Goal: Information Seeking & Learning: Find specific fact

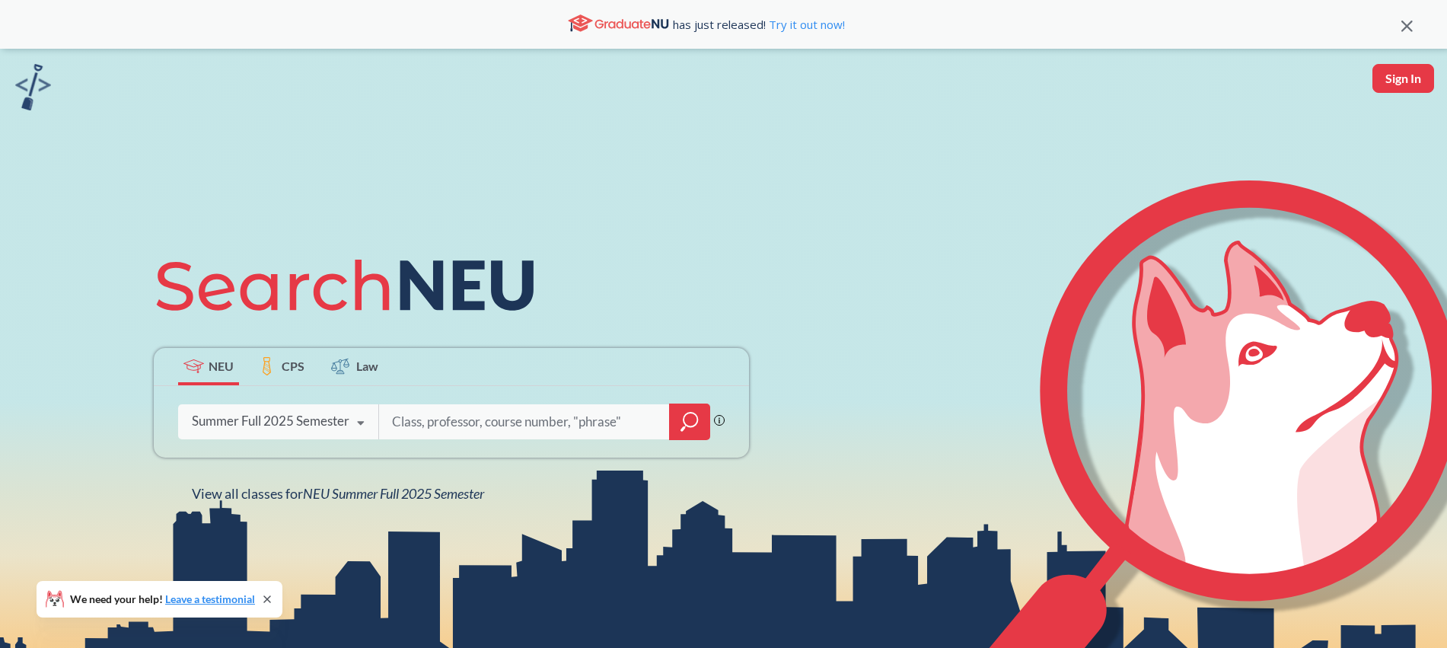
click at [452, 417] on input "search" at bounding box center [525, 422] width 268 height 32
type input "[PERSON_NAME]"
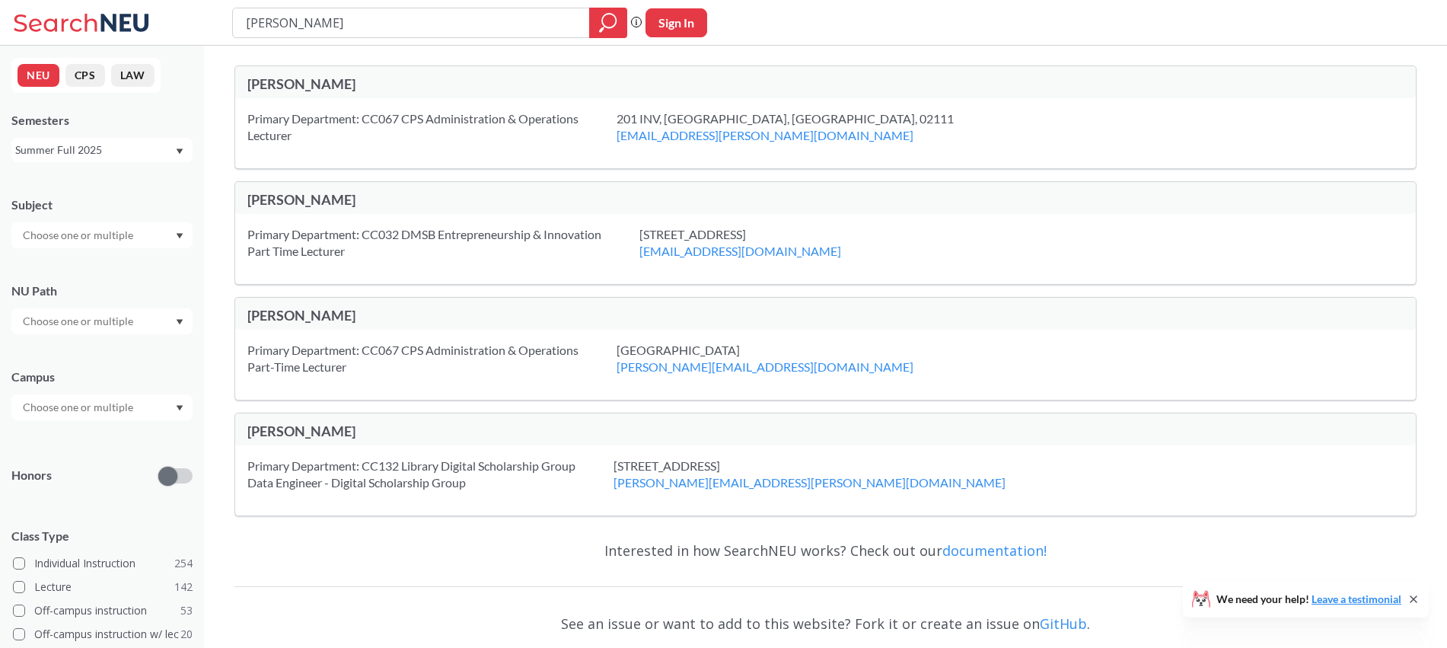
scroll to position [1, 0]
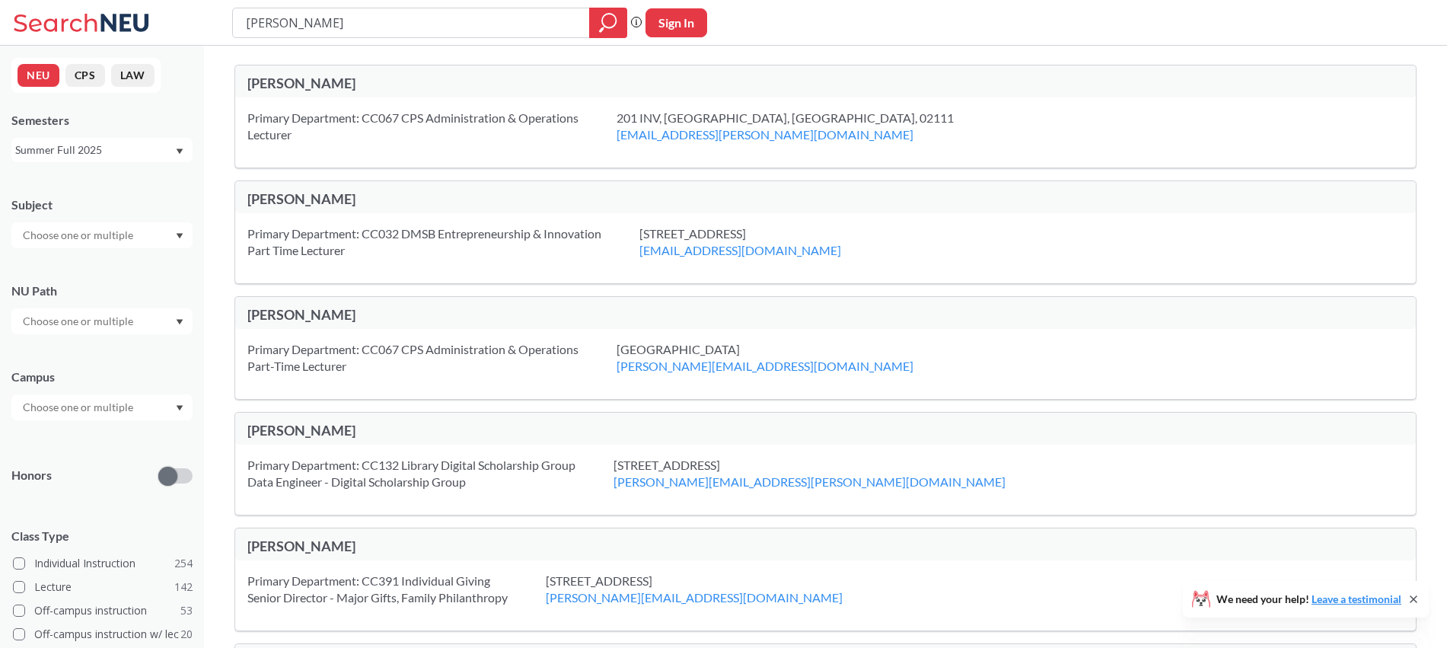
drag, startPoint x: 314, startPoint y: 27, endPoint x: 235, endPoint y: 20, distance: 79.5
click at [226, 19] on div "[PERSON_NAME] Phrase search guarantees the exact search appears in the results.…" at bounding box center [723, 23] width 1447 height 46
type input "[PERSON_NAME]"
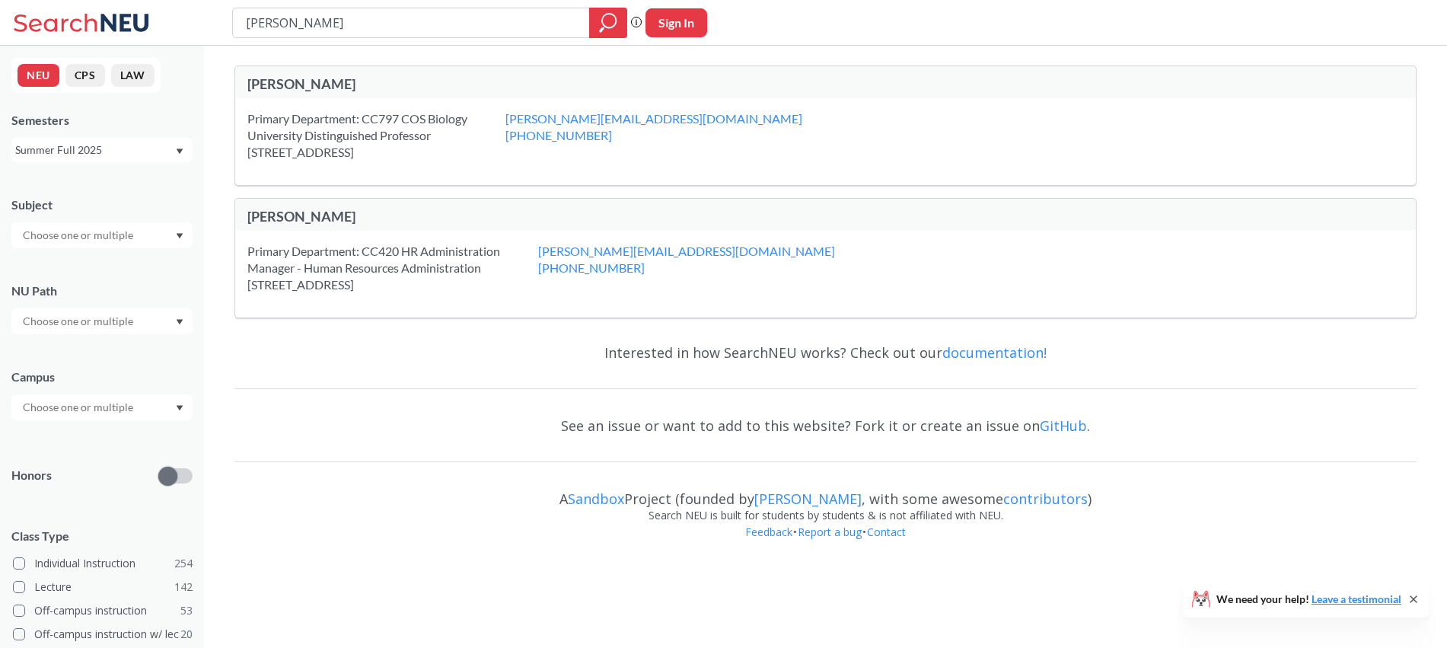
drag, startPoint x: 345, startPoint y: 19, endPoint x: 232, endPoint y: 18, distance: 112.7
click at [229, 18] on div "[PERSON_NAME] Phrase search guarantees the exact search appears in the results.…" at bounding box center [723, 23] width 1447 height 46
type input "J"
type input "B"
type input "[PERSON_NAME]"
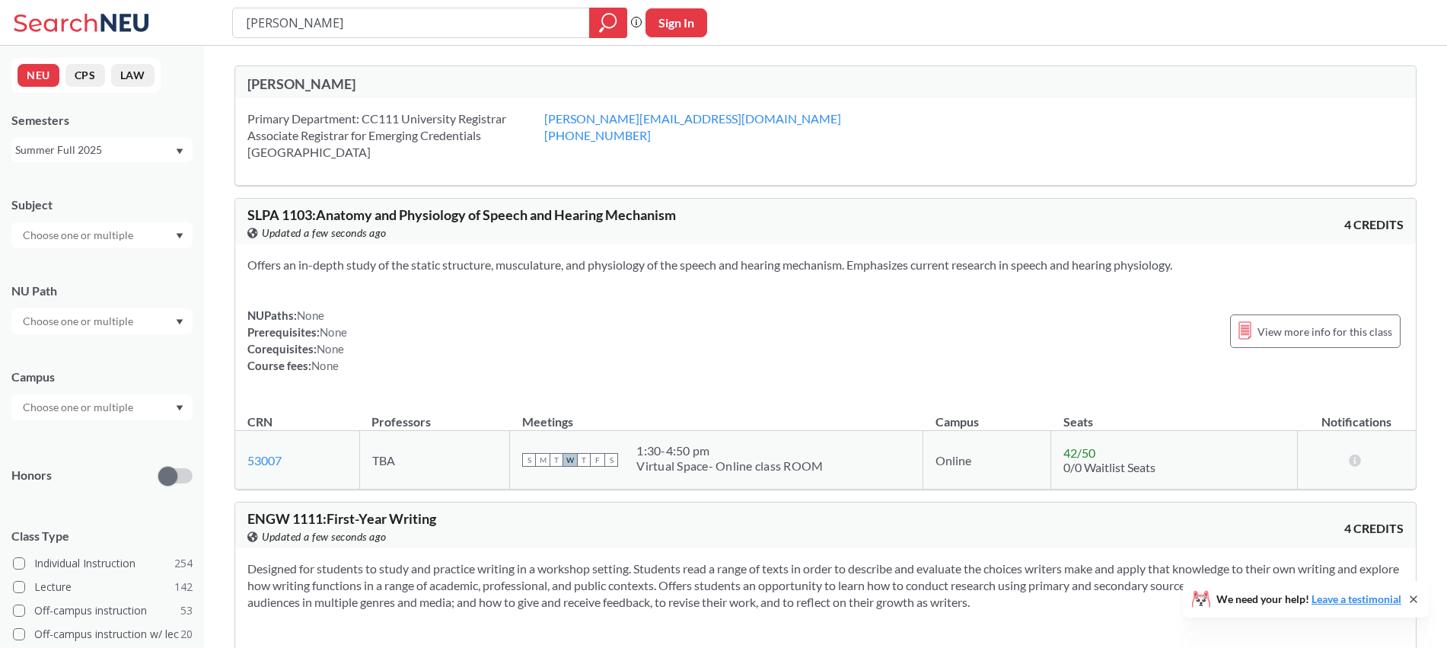
drag, startPoint x: 313, startPoint y: 22, endPoint x: 251, endPoint y: 20, distance: 61.7
click at [214, 18] on div "[PERSON_NAME] Phrase search guarantees the exact search appears in the results.…" at bounding box center [723, 23] width 1447 height 46
click at [287, 18] on input "search" at bounding box center [411, 23] width 334 height 26
type input "[PERSON_NAME]"
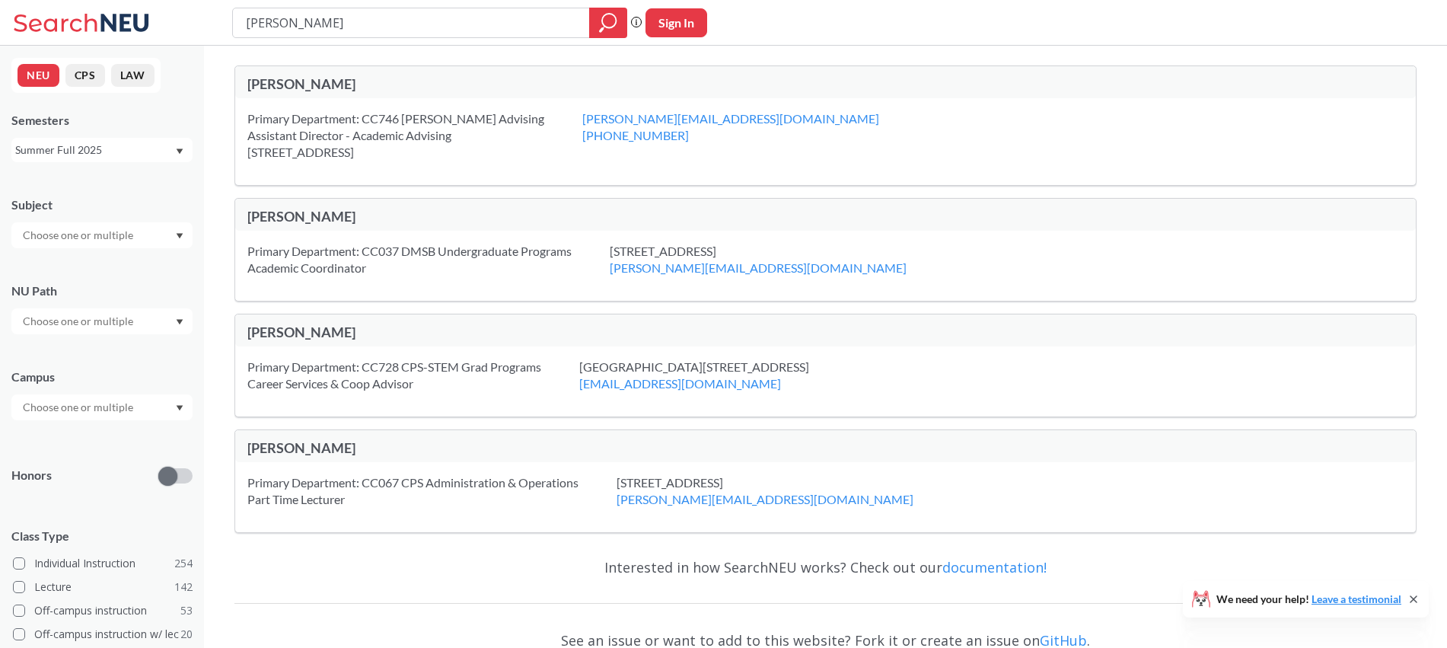
drag, startPoint x: 278, startPoint y: 23, endPoint x: 228, endPoint y: 23, distance: 49.5
click at [228, 23] on div "[PERSON_NAME] Phrase search guarantees the exact search appears in the results.…" at bounding box center [723, 23] width 1447 height 46
type input "[PERSON_NAME]"
click at [599, 16] on icon "magnifying glass" at bounding box center [608, 22] width 18 height 21
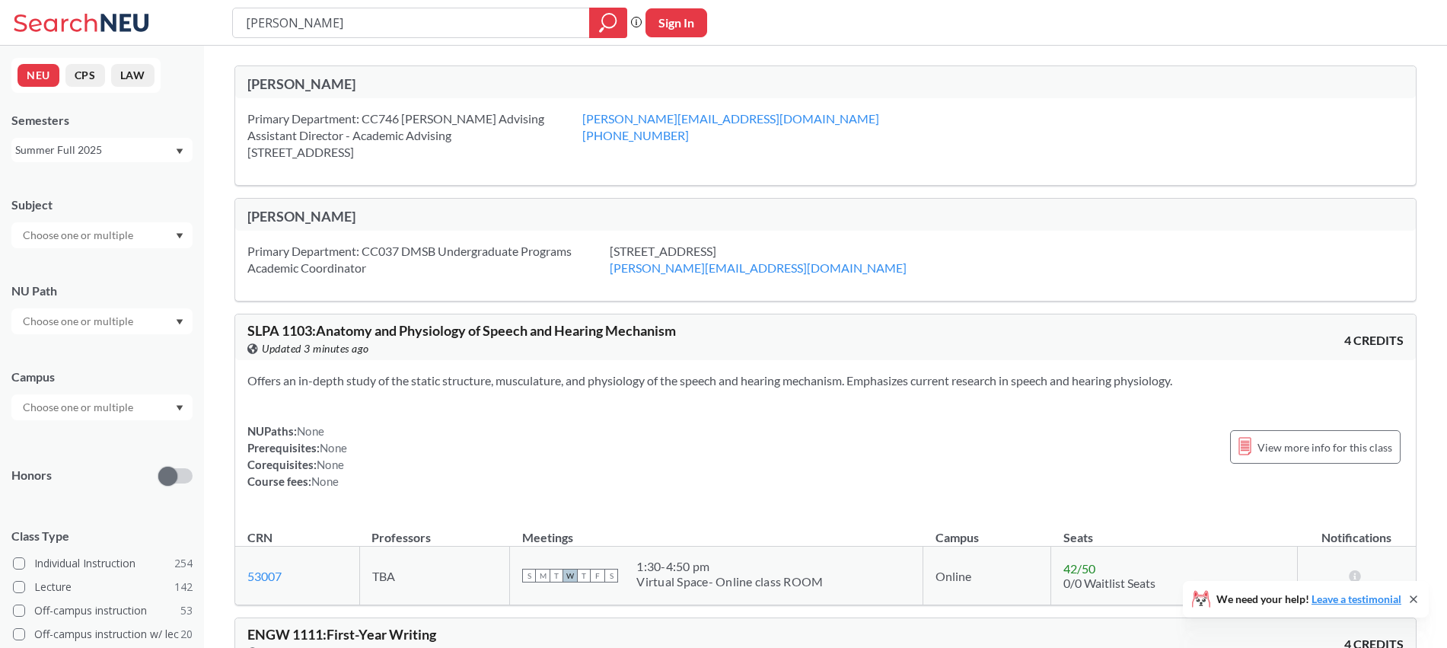
drag, startPoint x: 309, startPoint y: 21, endPoint x: 220, endPoint y: 21, distance: 89.1
click at [177, 15] on div "[PERSON_NAME] Phrase search guarantees the exact search appears in the results.…" at bounding box center [723, 23] width 1447 height 46
type input "Oywech"
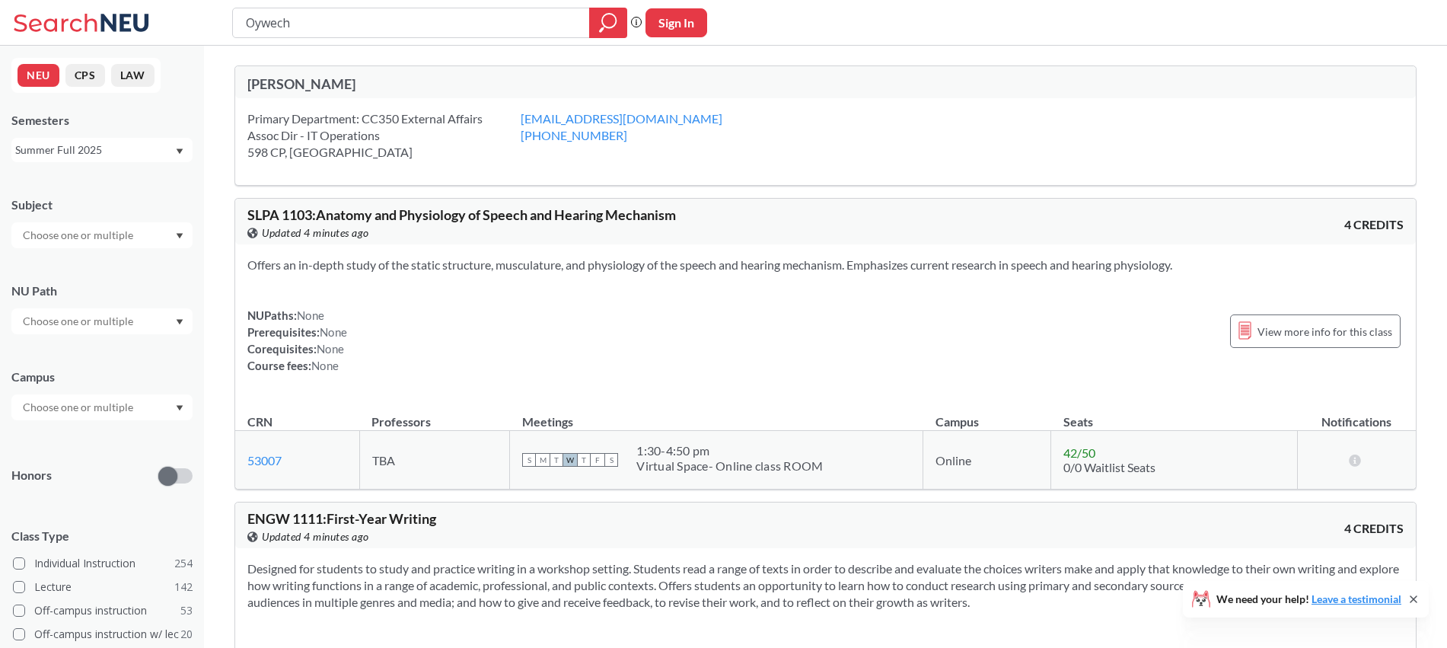
drag, startPoint x: 262, startPoint y: 21, endPoint x: 431, endPoint y: 57, distance: 172.9
click at [200, 14] on div "Oywech Phrase search guarantees the exact search appears in the results. Ex. If…" at bounding box center [723, 23] width 1447 height 46
type input "[GEOGRAPHIC_DATA]"
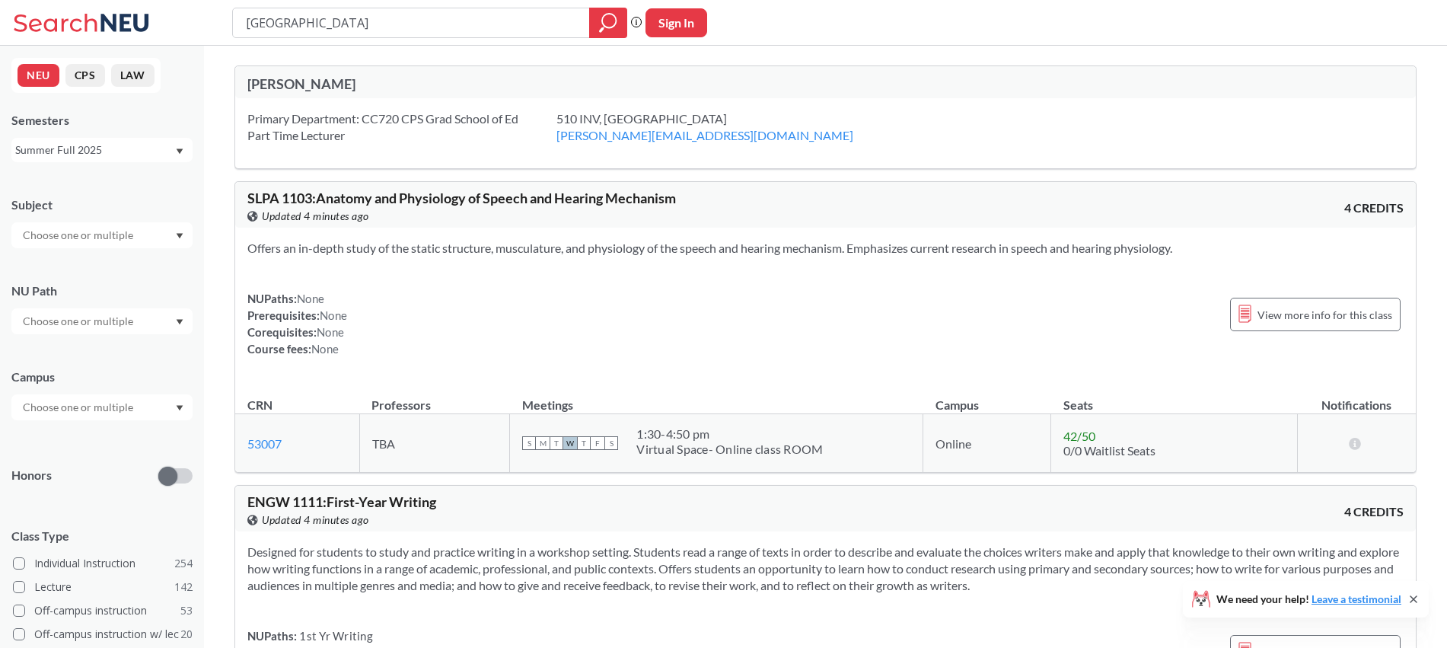
drag, startPoint x: 339, startPoint y: 14, endPoint x: 231, endPoint y: 10, distance: 108.2
click at [225, 10] on div "rochefort Phrase search guarantees the exact search appears in the results. Ex.…" at bounding box center [723, 23] width 1447 height 46
drag, startPoint x: 328, startPoint y: 29, endPoint x: 229, endPoint y: 23, distance: 99.2
click at [232, 23] on div "[GEOGRAPHIC_DATA]" at bounding box center [429, 23] width 395 height 30
